Goal: Task Accomplishment & Management: Complete application form

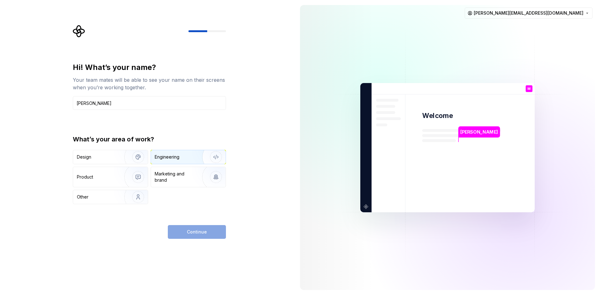
type input "[PERSON_NAME]"
click at [167, 158] on div "Engineering" at bounding box center [167, 157] width 25 height 6
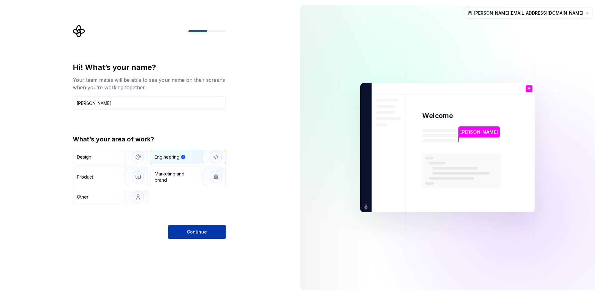
click at [195, 234] on span "Continue" at bounding box center [197, 232] width 20 height 6
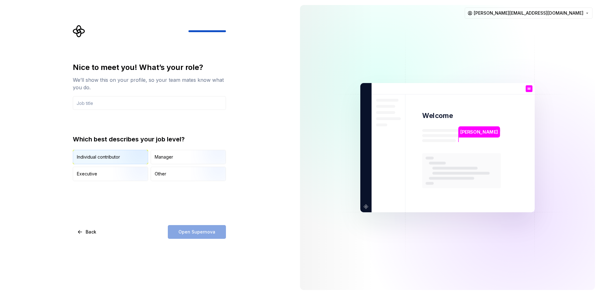
click at [113, 157] on img "button" at bounding box center [133, 165] width 40 height 42
click at [129, 102] on input "text" at bounding box center [149, 103] width 153 height 14
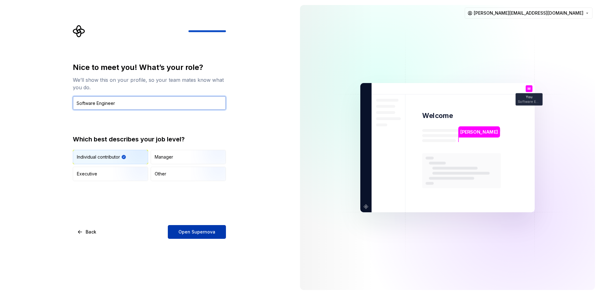
type input "Software Engineer"
click at [208, 230] on span "Open Supernova" at bounding box center [197, 232] width 37 height 6
